Goal: Communication & Community: Answer question/provide support

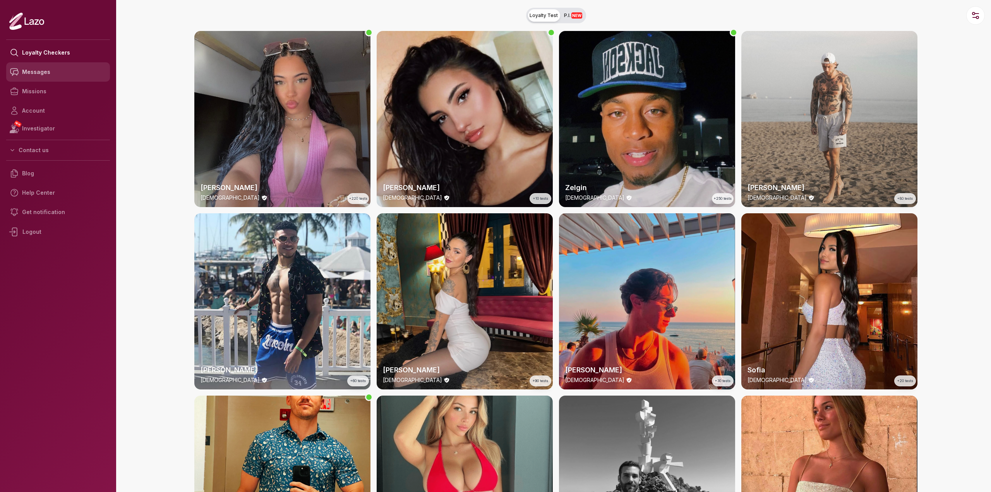
click at [54, 69] on link "Messages" at bounding box center [58, 71] width 104 height 19
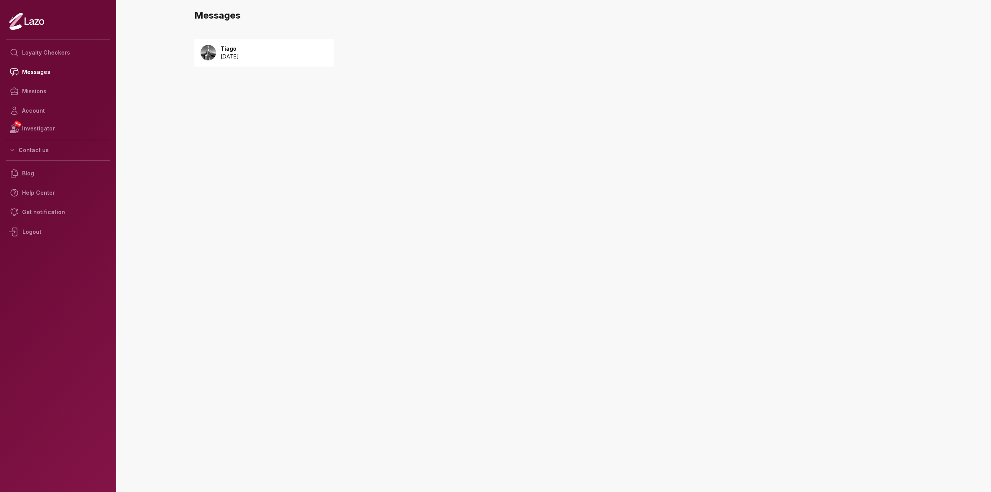
click at [316, 58] on div "Tiago 2025 August 19" at bounding box center [263, 53] width 139 height 28
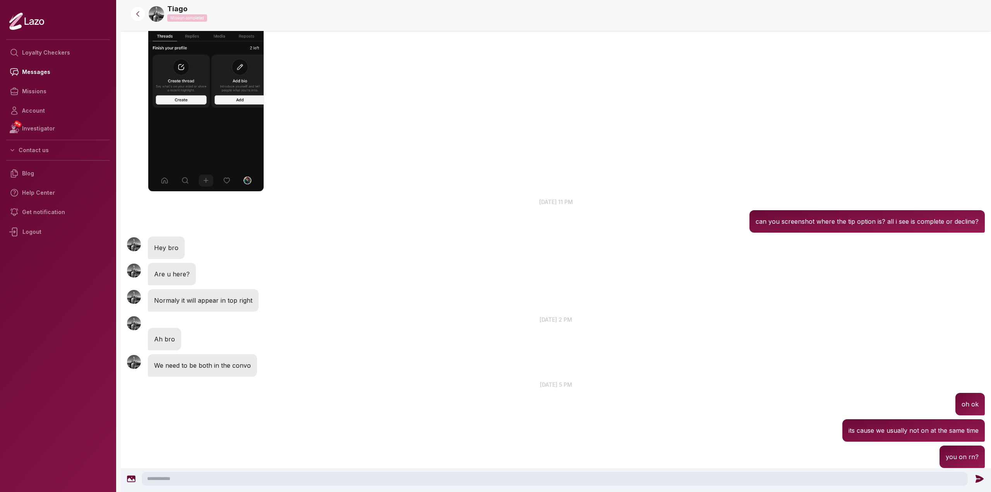
scroll to position [754, 0]
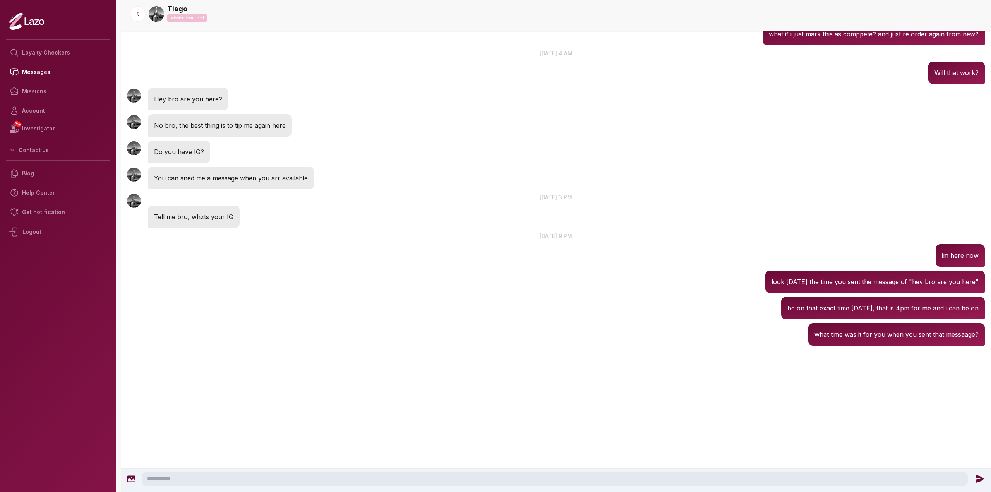
drag, startPoint x: 675, startPoint y: 277, endPoint x: 643, endPoint y: 408, distance: 134.4
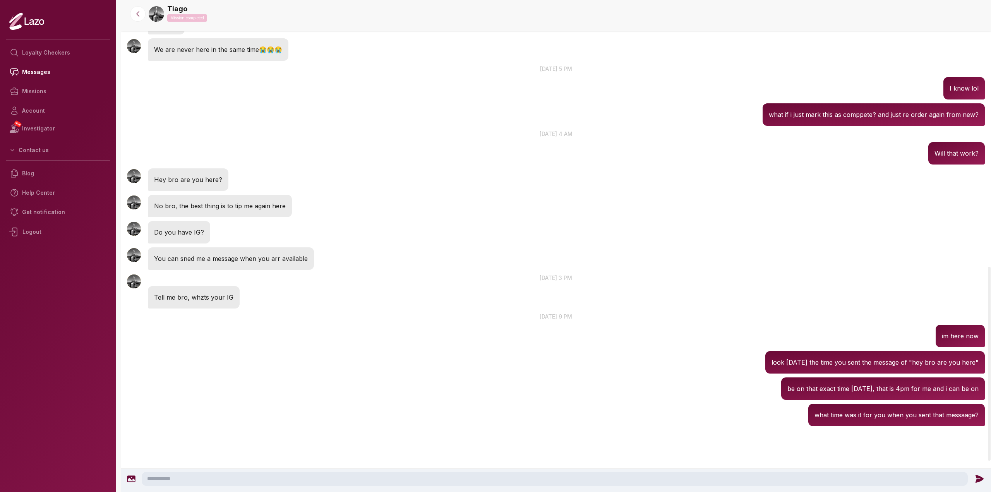
scroll to position [672, 0]
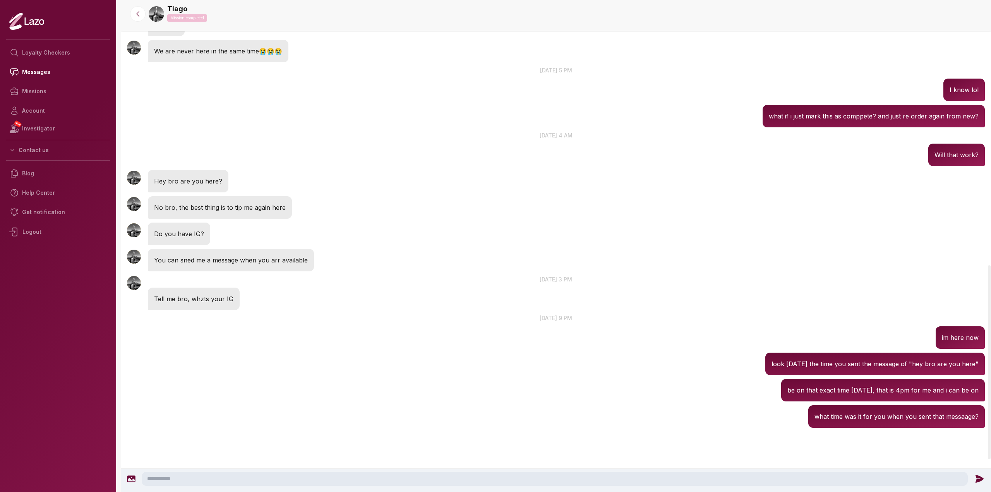
click at [607, 481] on textarea at bounding box center [555, 479] width 826 height 14
type textarea "*"
type textarea "**********"
click at [977, 480] on icon at bounding box center [980, 479] width 8 height 8
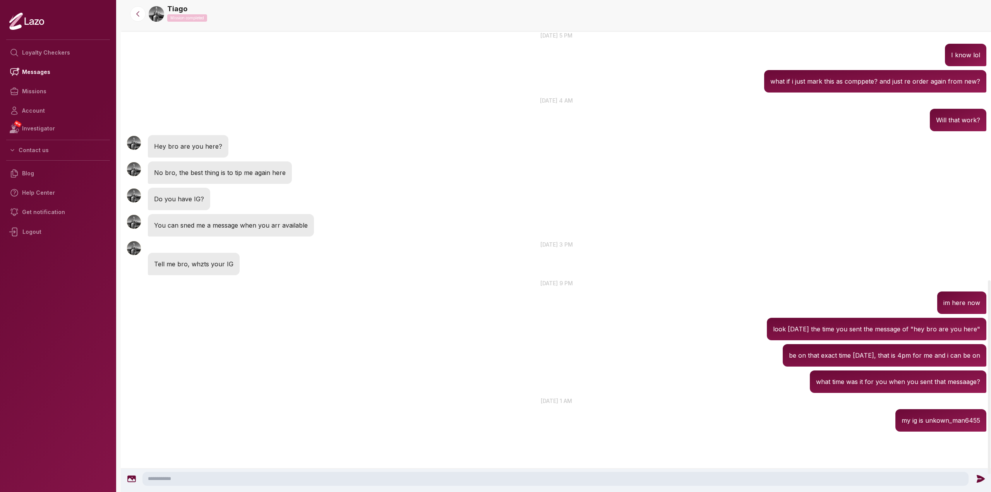
scroll to position [711, 0]
